Goal: Task Accomplishment & Management: Use online tool/utility

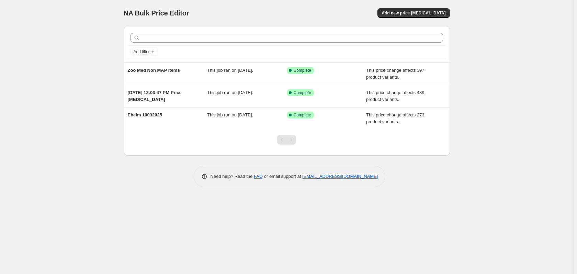
click at [103, 72] on div "NA Bulk Price Editor. This page is ready NA Bulk Price Editor Add new price [ME…" at bounding box center [286, 137] width 573 height 274
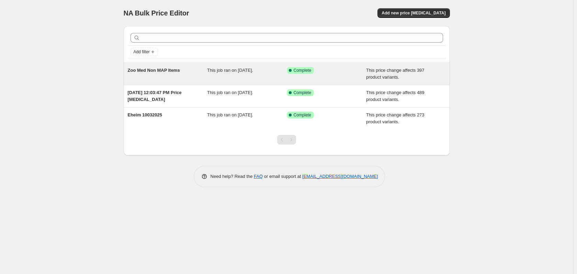
click at [158, 71] on span "Zoo Med Non MAP Items" at bounding box center [154, 70] width 52 height 5
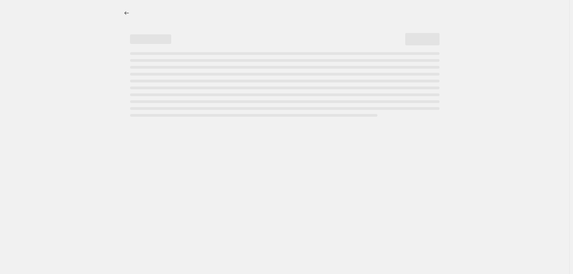
select select "pc"
select select "remove"
select select "vendor"
select select "tag"
select select "not_equal"
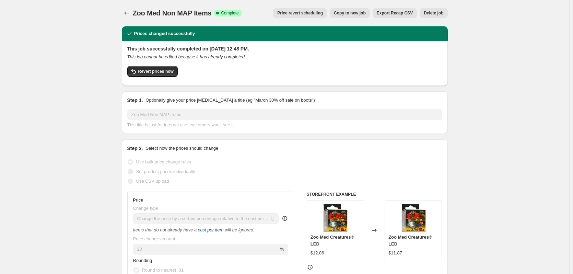
click at [358, 13] on span "Copy to new job" at bounding box center [350, 12] width 32 height 5
select select "pc"
select select "remove"
select select "vendor"
select select "tag"
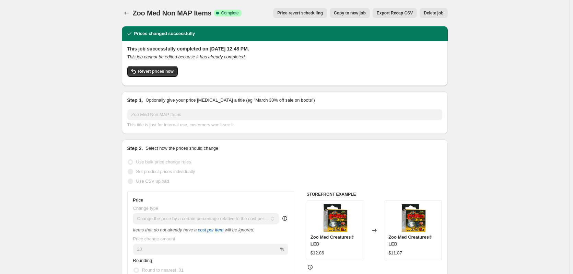
select select "not_equal"
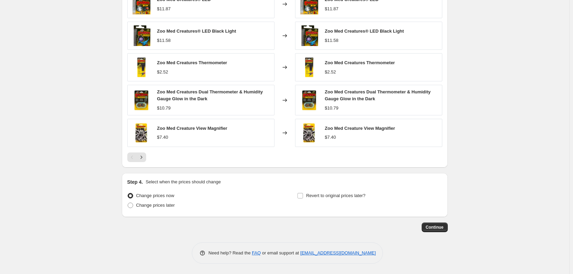
scroll to position [555, 0]
click at [438, 228] on span "Continue" at bounding box center [435, 227] width 18 height 5
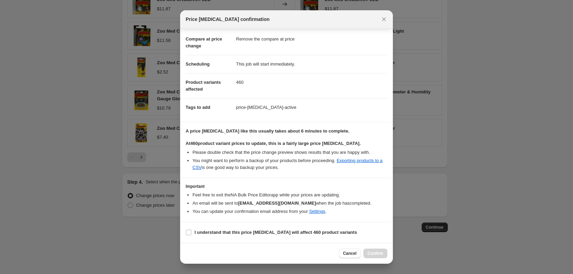
scroll to position [36, 0]
click at [212, 231] on b "I understand that this price [MEDICAL_DATA] will affect 460 product variants" at bounding box center [276, 232] width 162 height 5
click at [192, 231] on input "I understand that this price [MEDICAL_DATA] will affect 460 product variants" at bounding box center [188, 232] width 5 height 5
checkbox input "true"
click at [376, 253] on span "Confirm" at bounding box center [376, 253] width 16 height 5
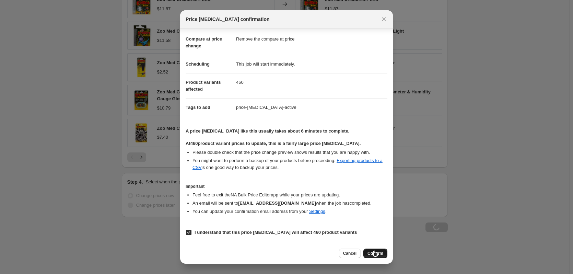
scroll to position [555, 0]
